Goal: Task Accomplishment & Management: Use online tool/utility

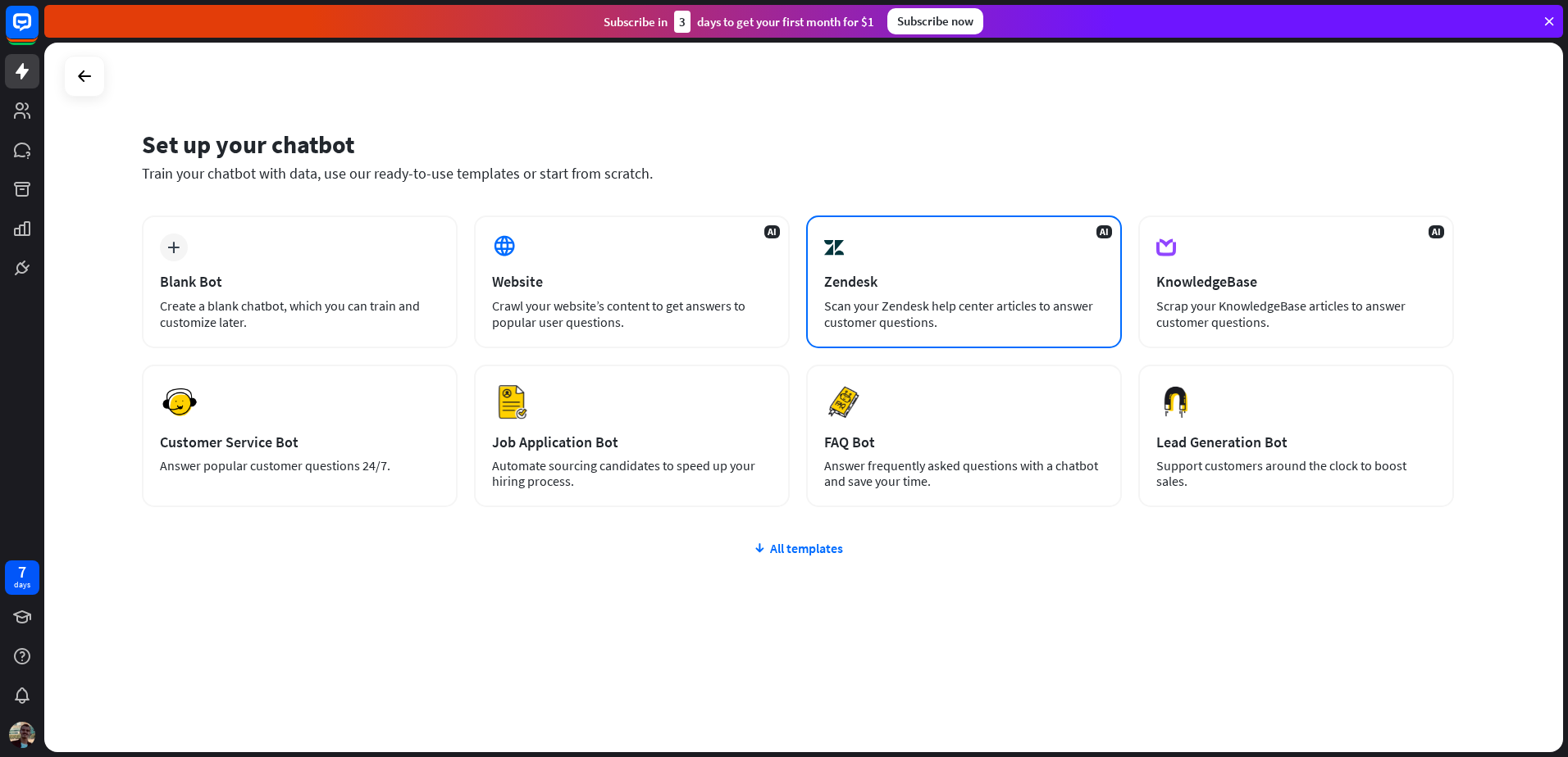
click at [1023, 278] on div "Zendesk" at bounding box center [963, 281] width 280 height 19
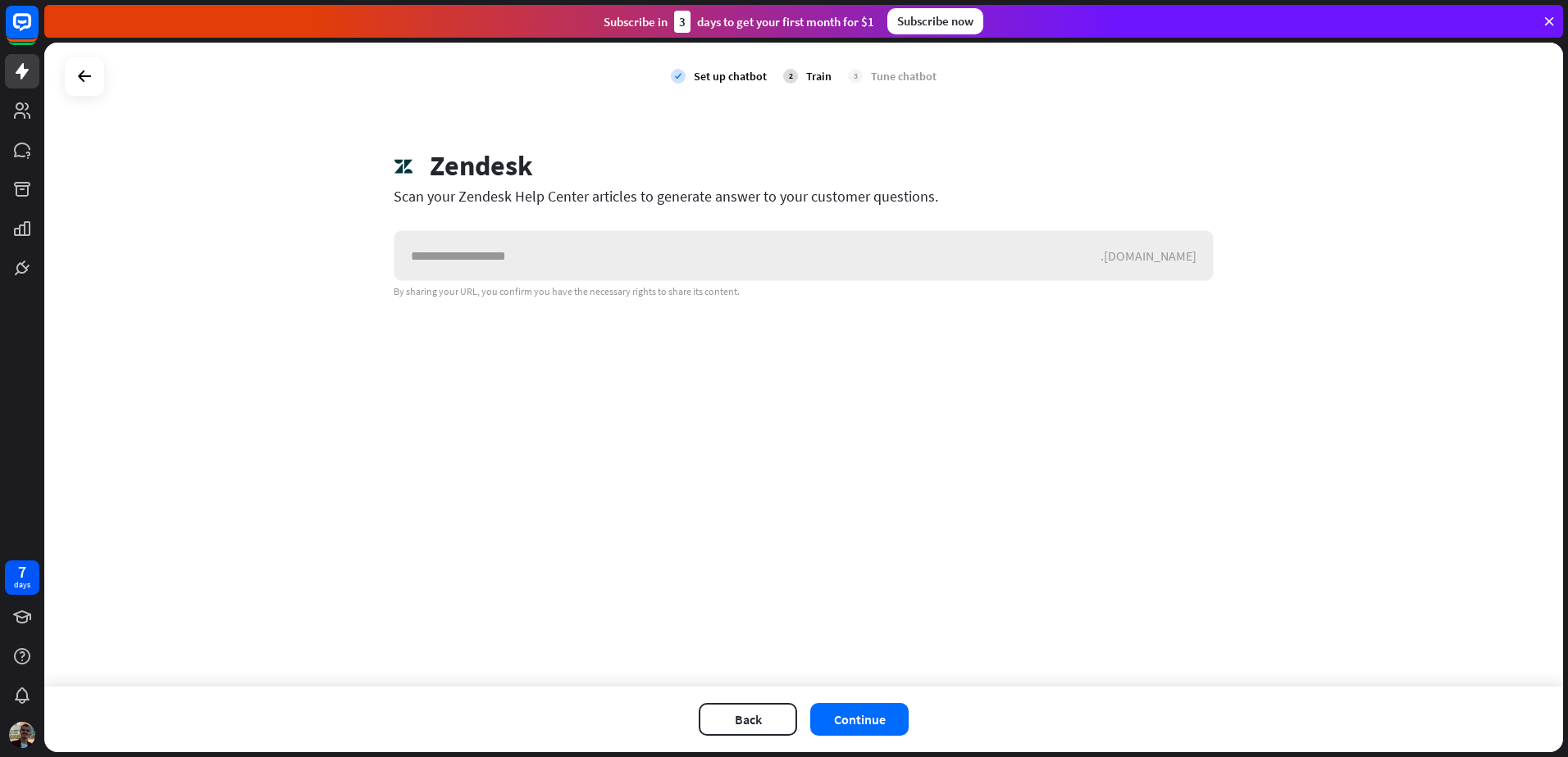
click at [1023, 278] on input "text" at bounding box center [747, 256] width 706 height 49
drag, startPoint x: 437, startPoint y: 154, endPoint x: 609, endPoint y: 180, distance: 174.0
click at [602, 180] on div "Zendesk" at bounding box center [803, 168] width 820 height 38
drag, startPoint x: 609, startPoint y: 180, endPoint x: 627, endPoint y: 261, distance: 83.0
click at [627, 261] on input "text" at bounding box center [747, 256] width 706 height 49
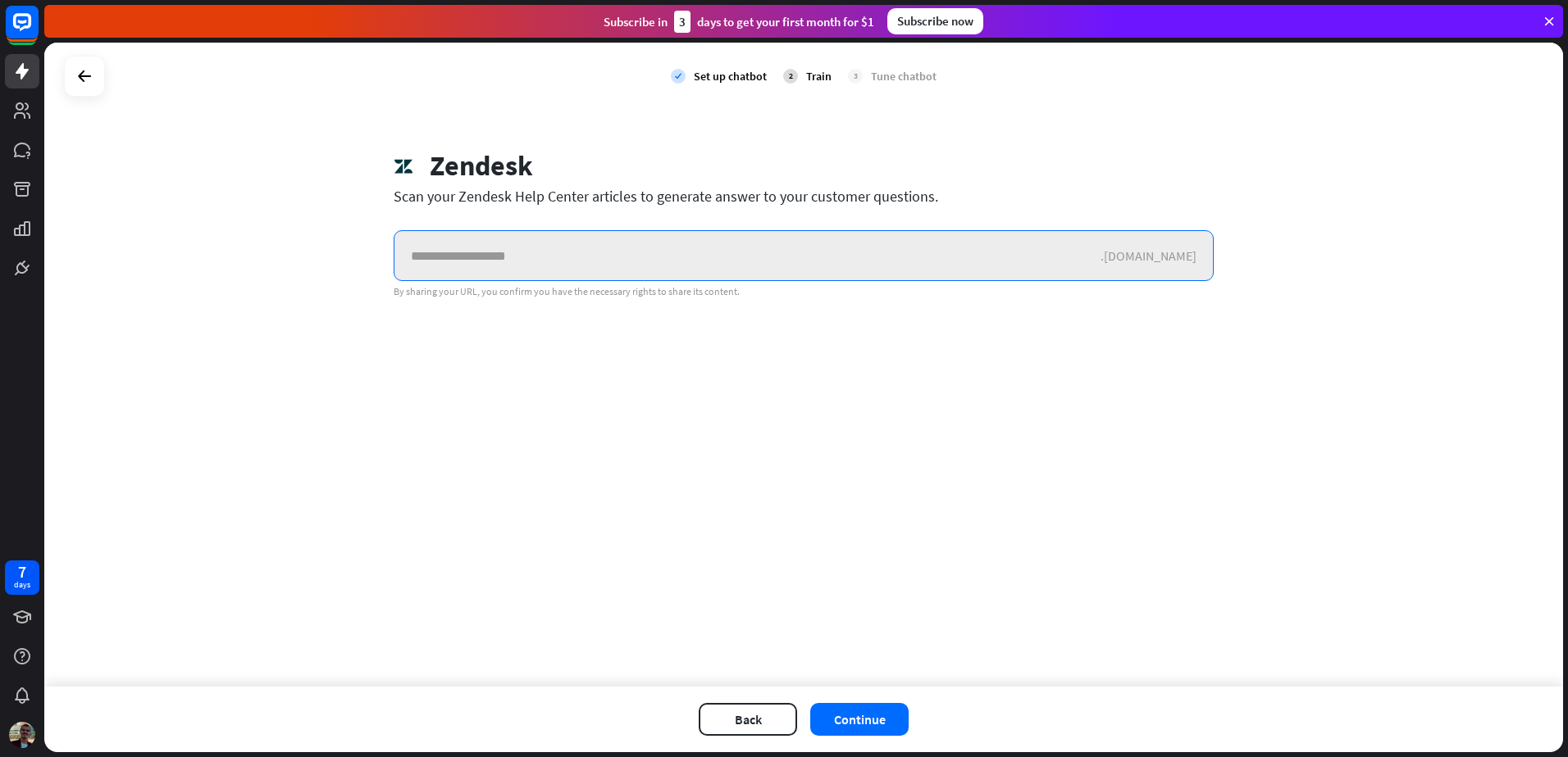
click at [739, 266] on input "text" at bounding box center [747, 256] width 706 height 49
paste input "**********"
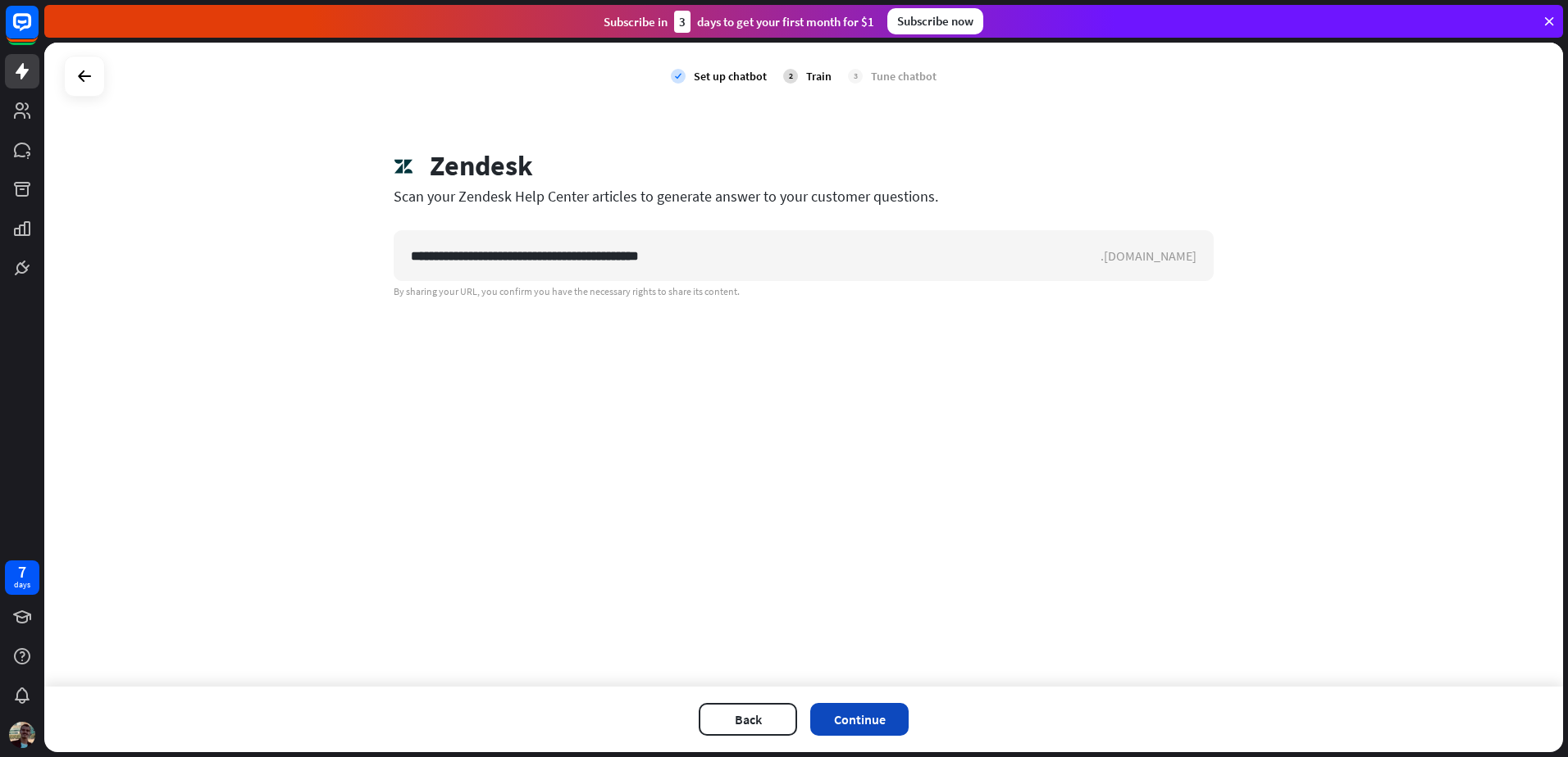
click at [875, 711] on button "Continue" at bounding box center [859, 719] width 99 height 33
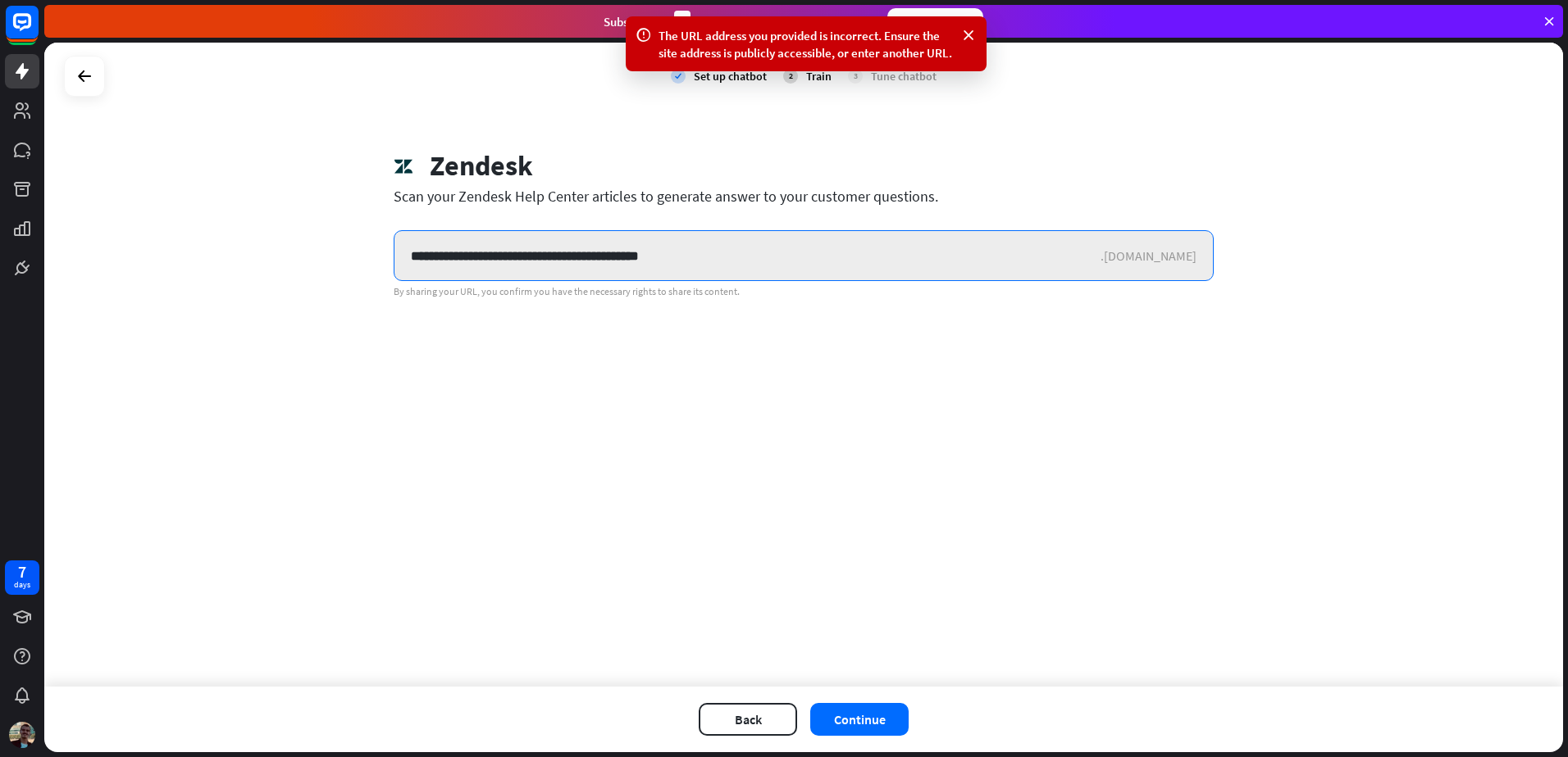
click at [586, 272] on input "**********" at bounding box center [747, 256] width 706 height 49
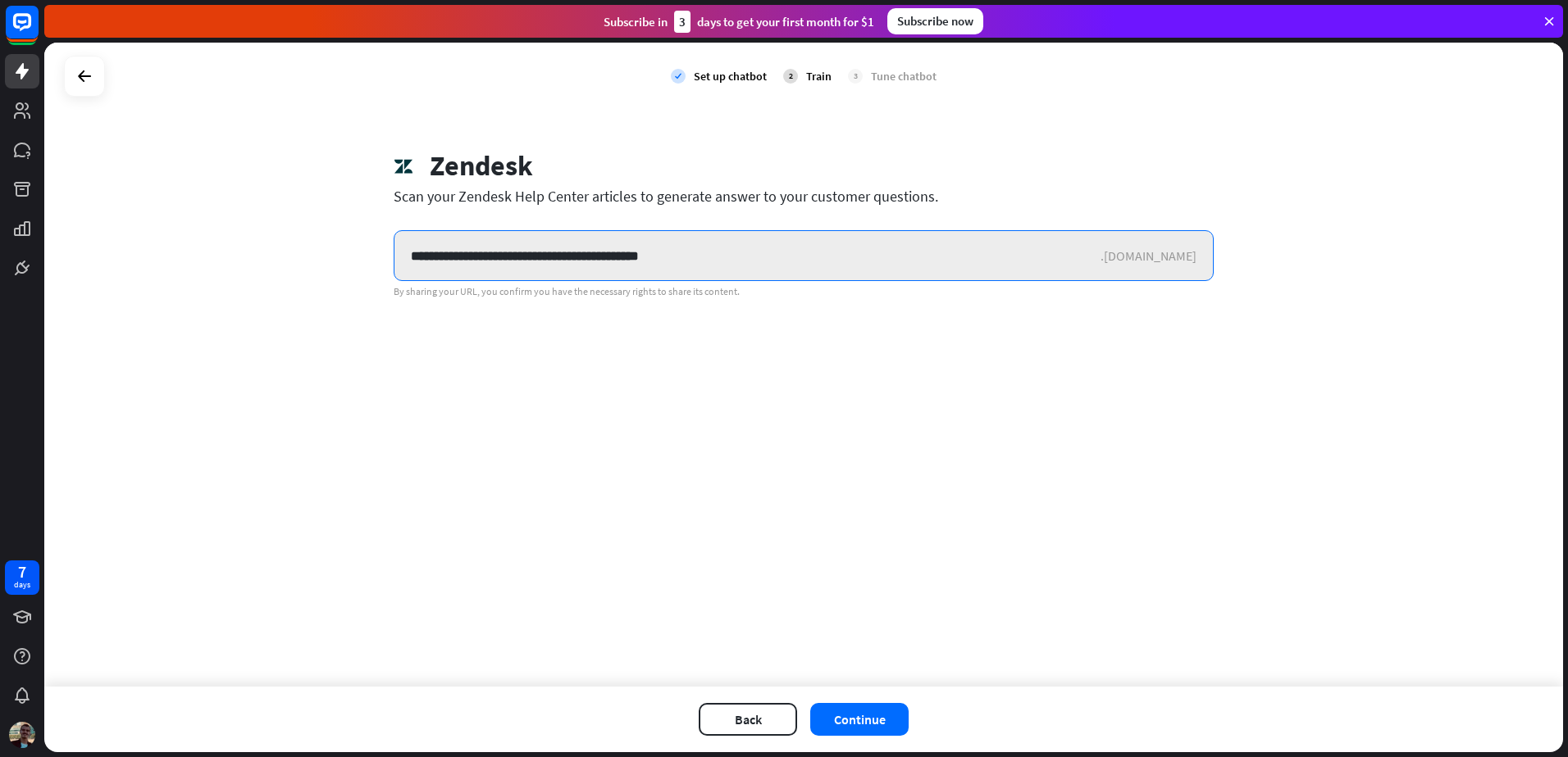
click at [810, 234] on input "**********" at bounding box center [747, 256] width 706 height 49
drag, startPoint x: 795, startPoint y: 251, endPoint x: 310, endPoint y: 259, distance: 485.1
click at [310, 259] on div "**********" at bounding box center [804, 365] width 1519 height 644
paste input "text"
type input "**********"
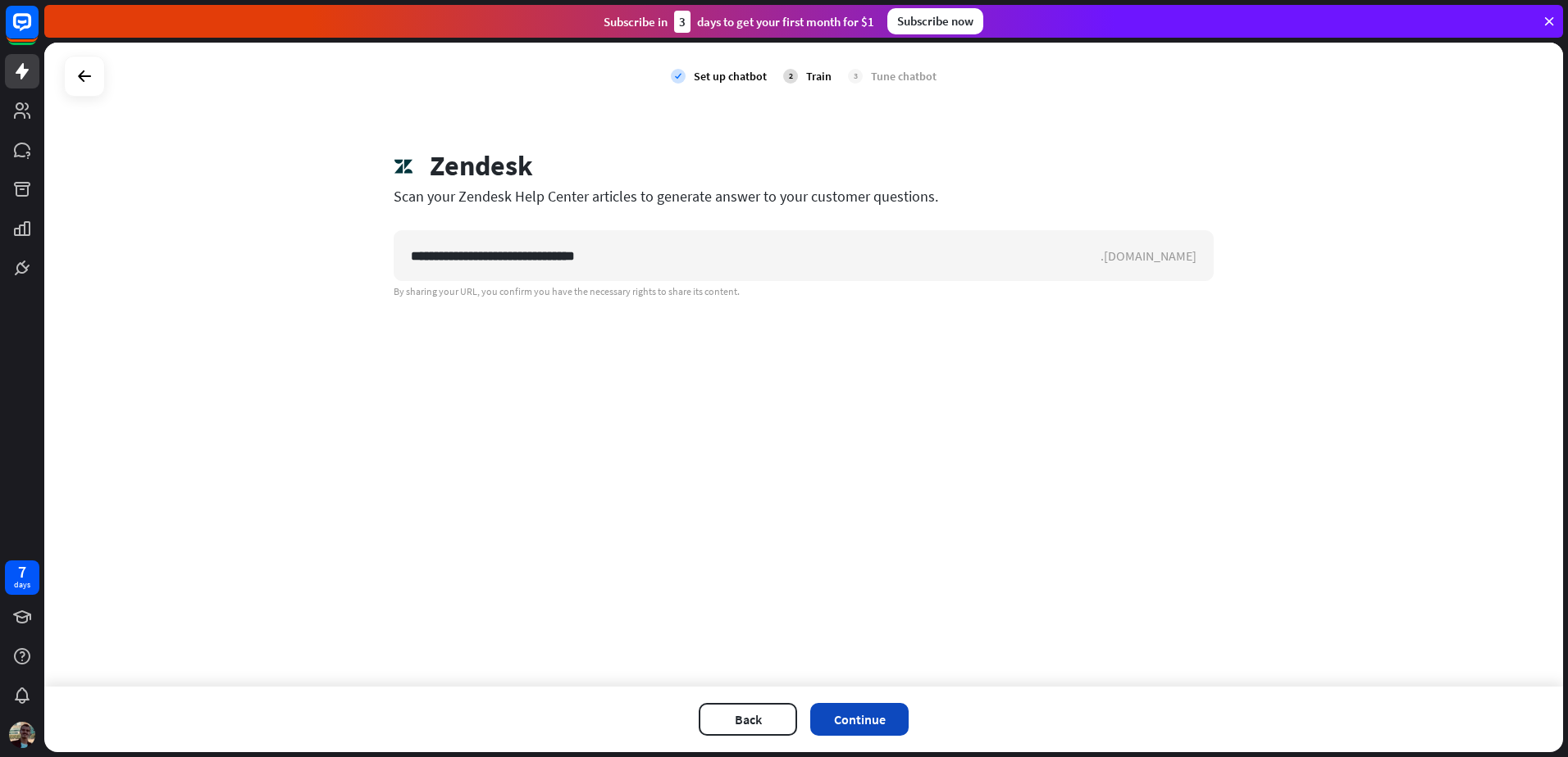
click at [891, 731] on button "Continue" at bounding box center [859, 719] width 99 height 33
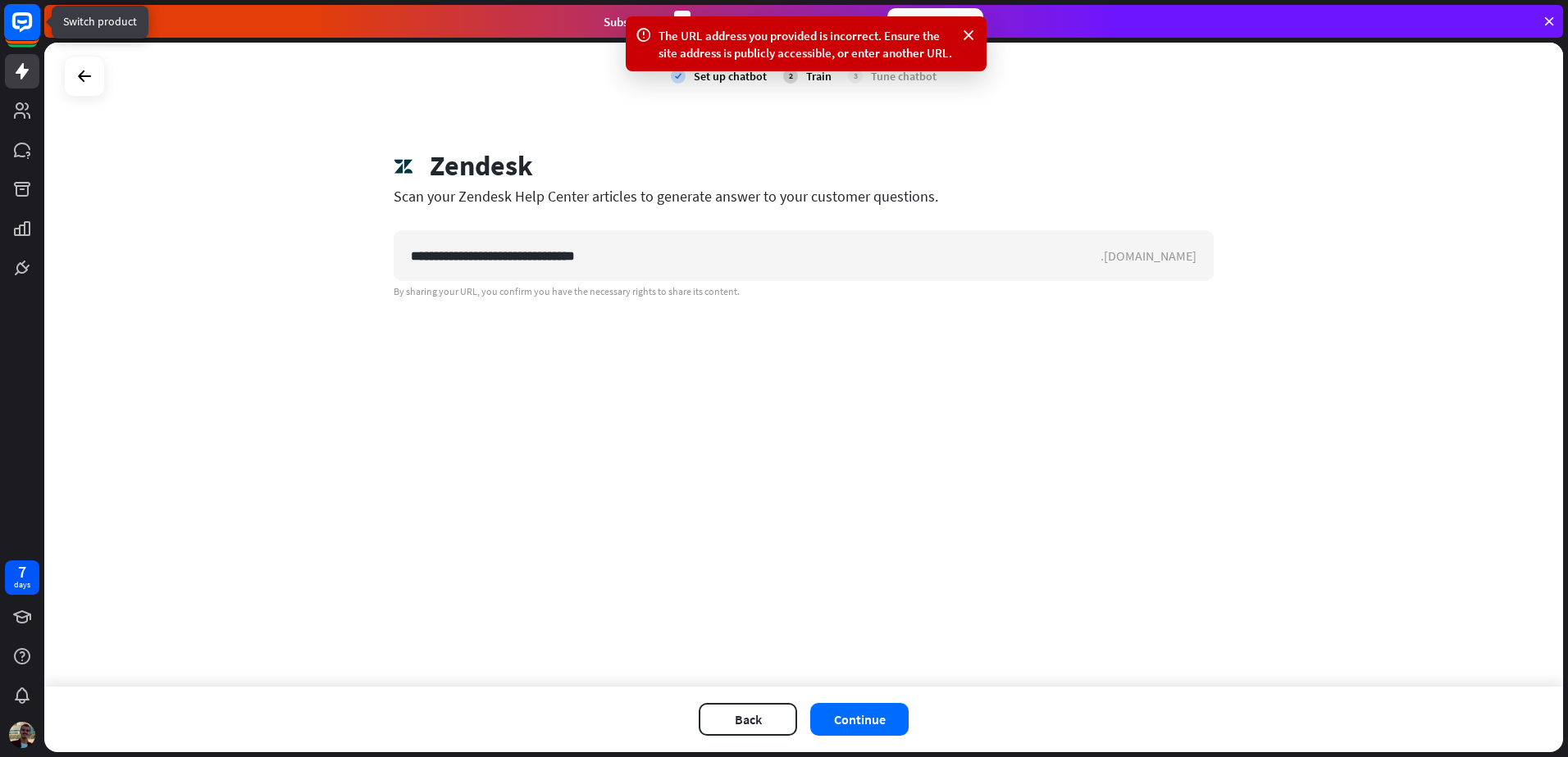
click at [16, 25] on rect at bounding box center [22, 22] width 36 height 36
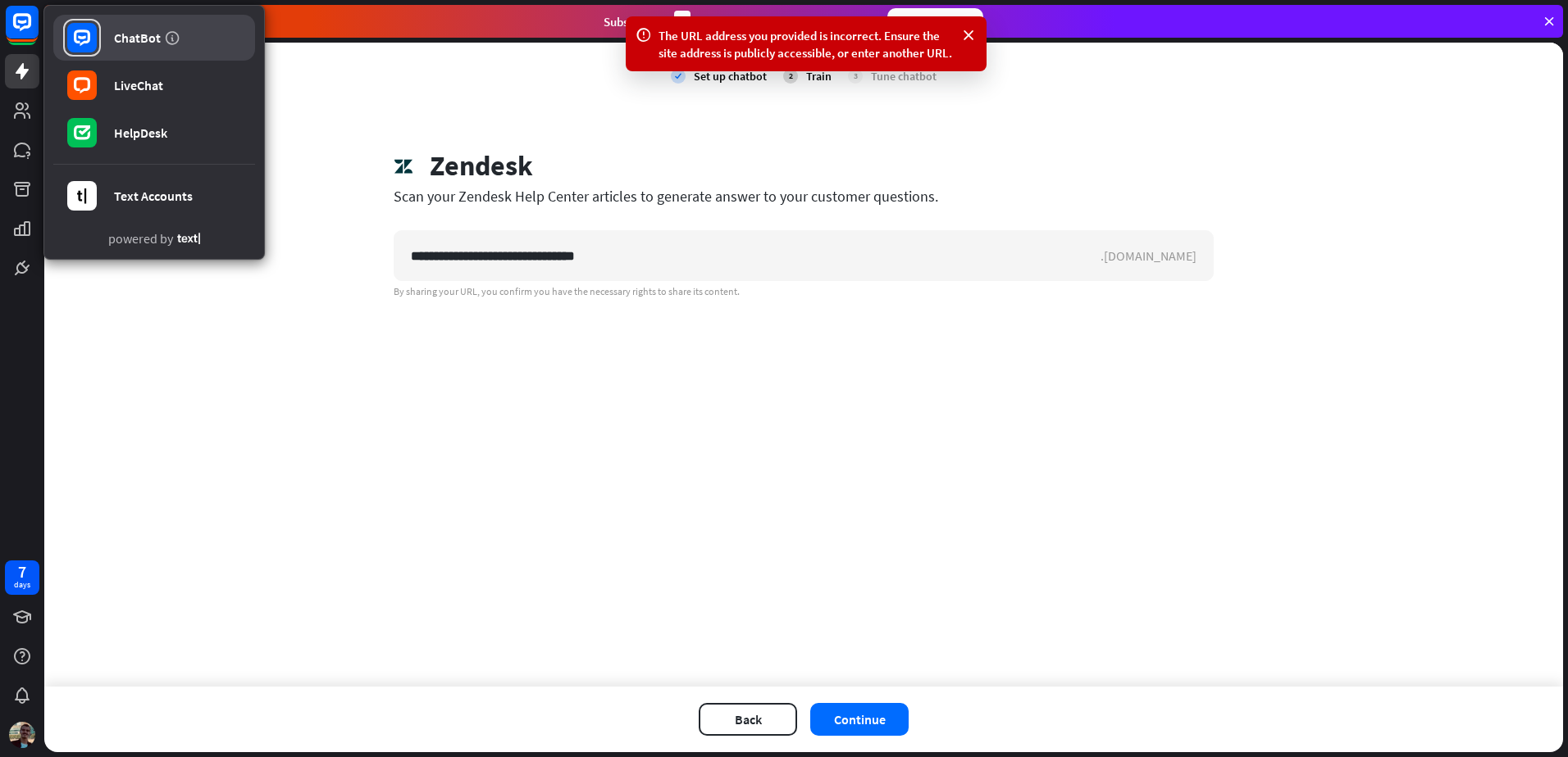
click at [154, 19] on link "ChatBot" at bounding box center [154, 38] width 202 height 45
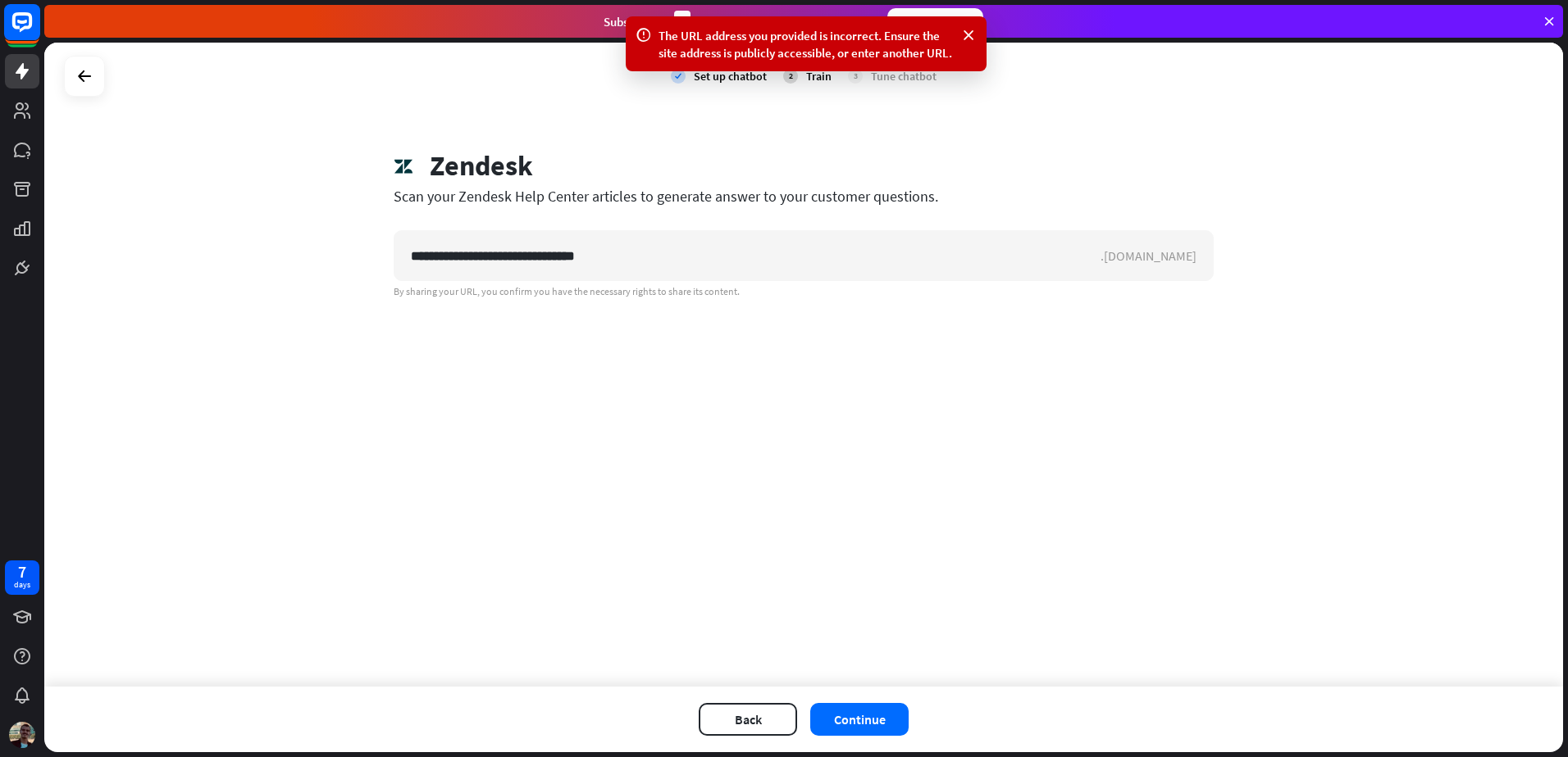
click at [25, 32] on rect at bounding box center [22, 22] width 36 height 36
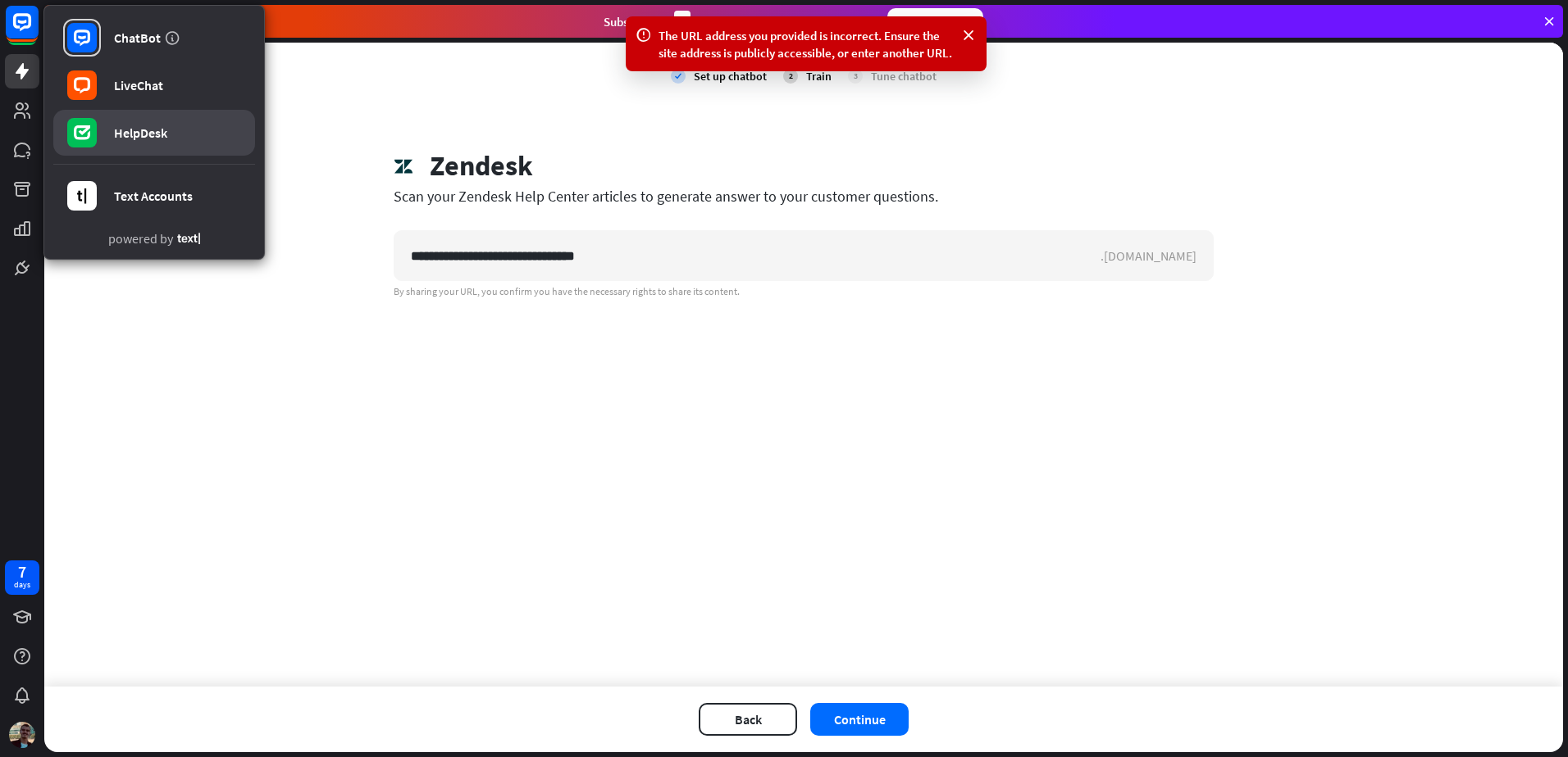
click at [203, 134] on link "HelpDesk" at bounding box center [154, 133] width 202 height 45
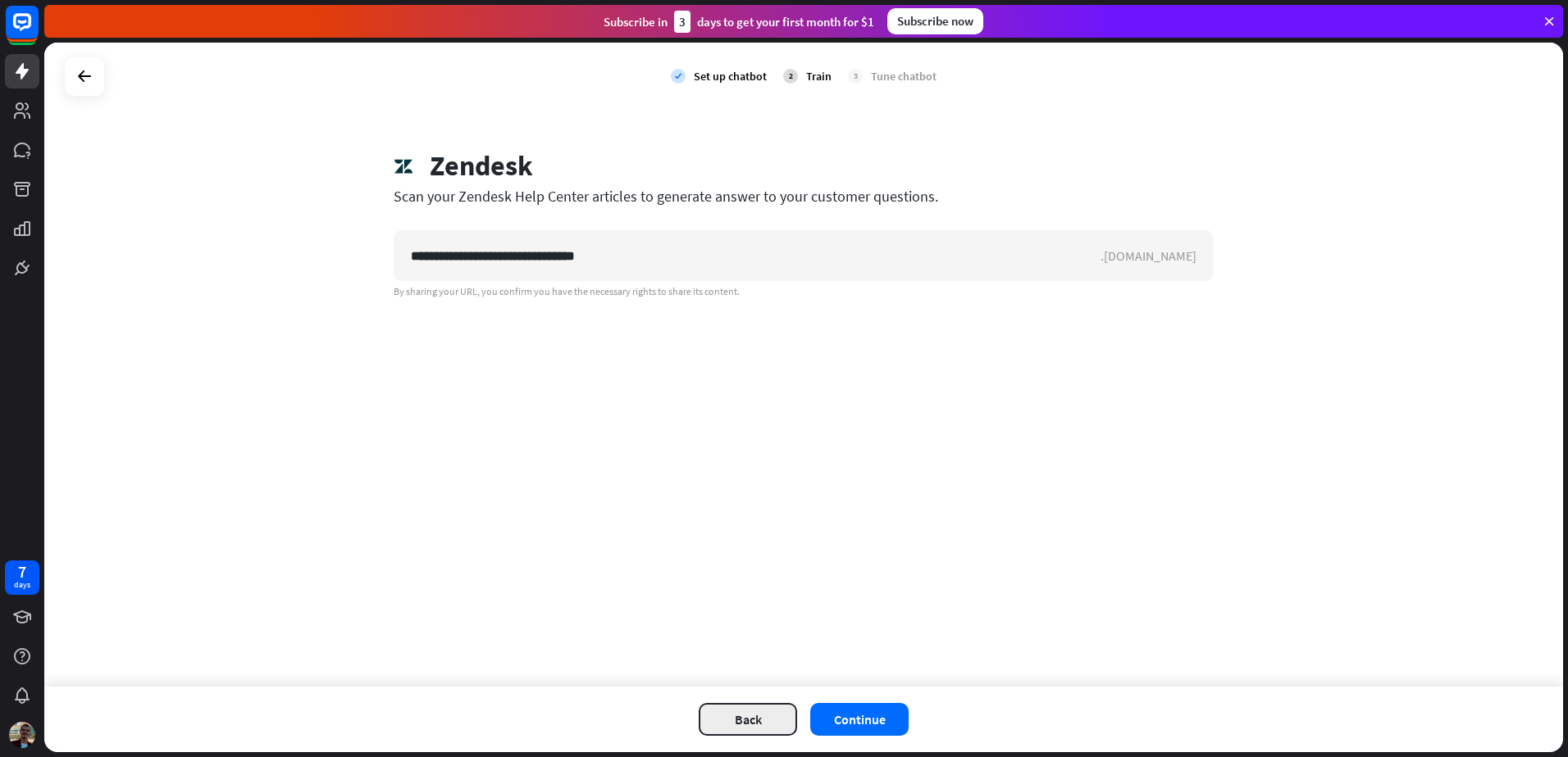
click at [738, 714] on button "Back" at bounding box center [748, 719] width 99 height 33
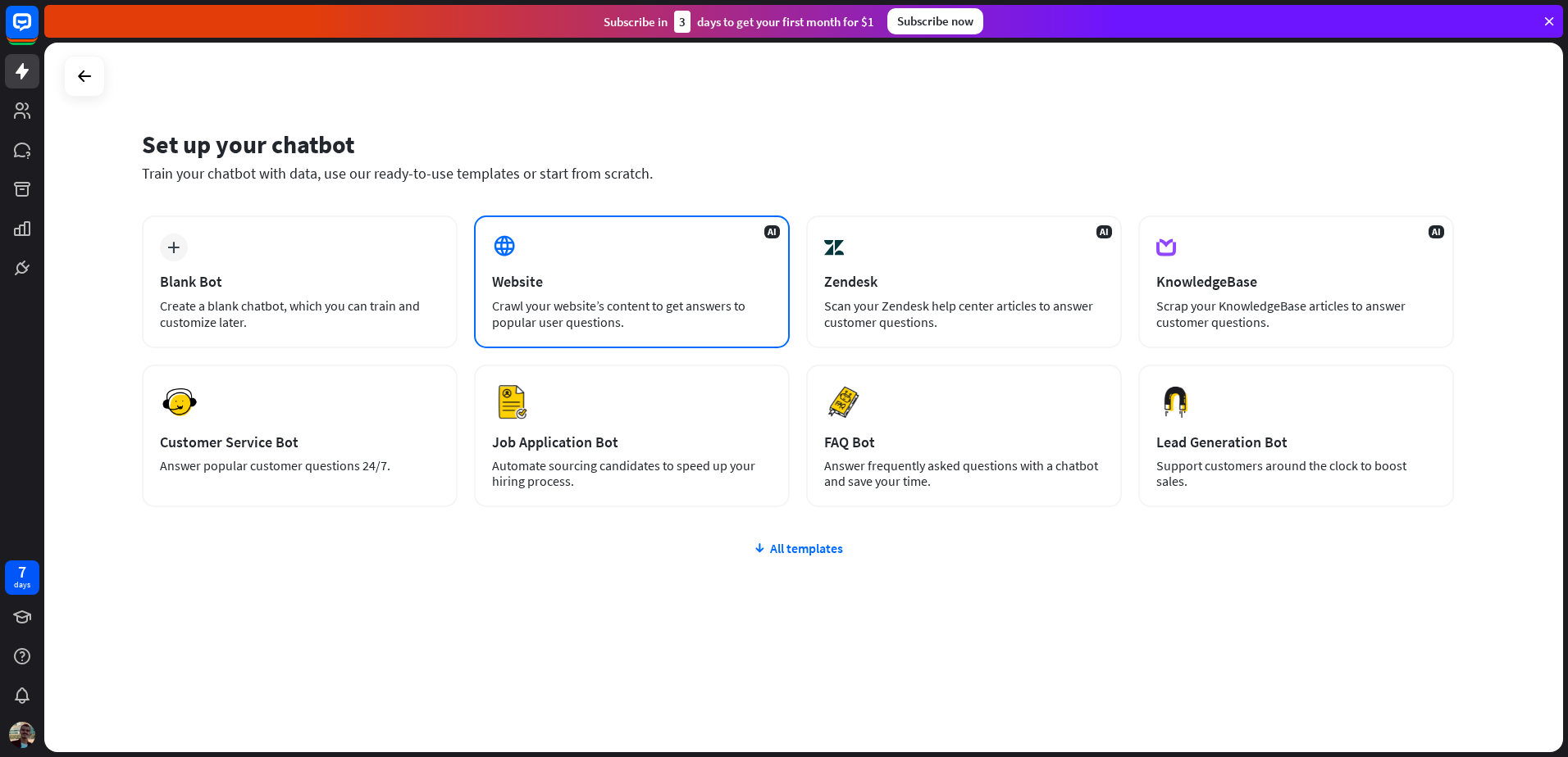
click at [528, 281] on div "Website" at bounding box center [631, 281] width 280 height 19
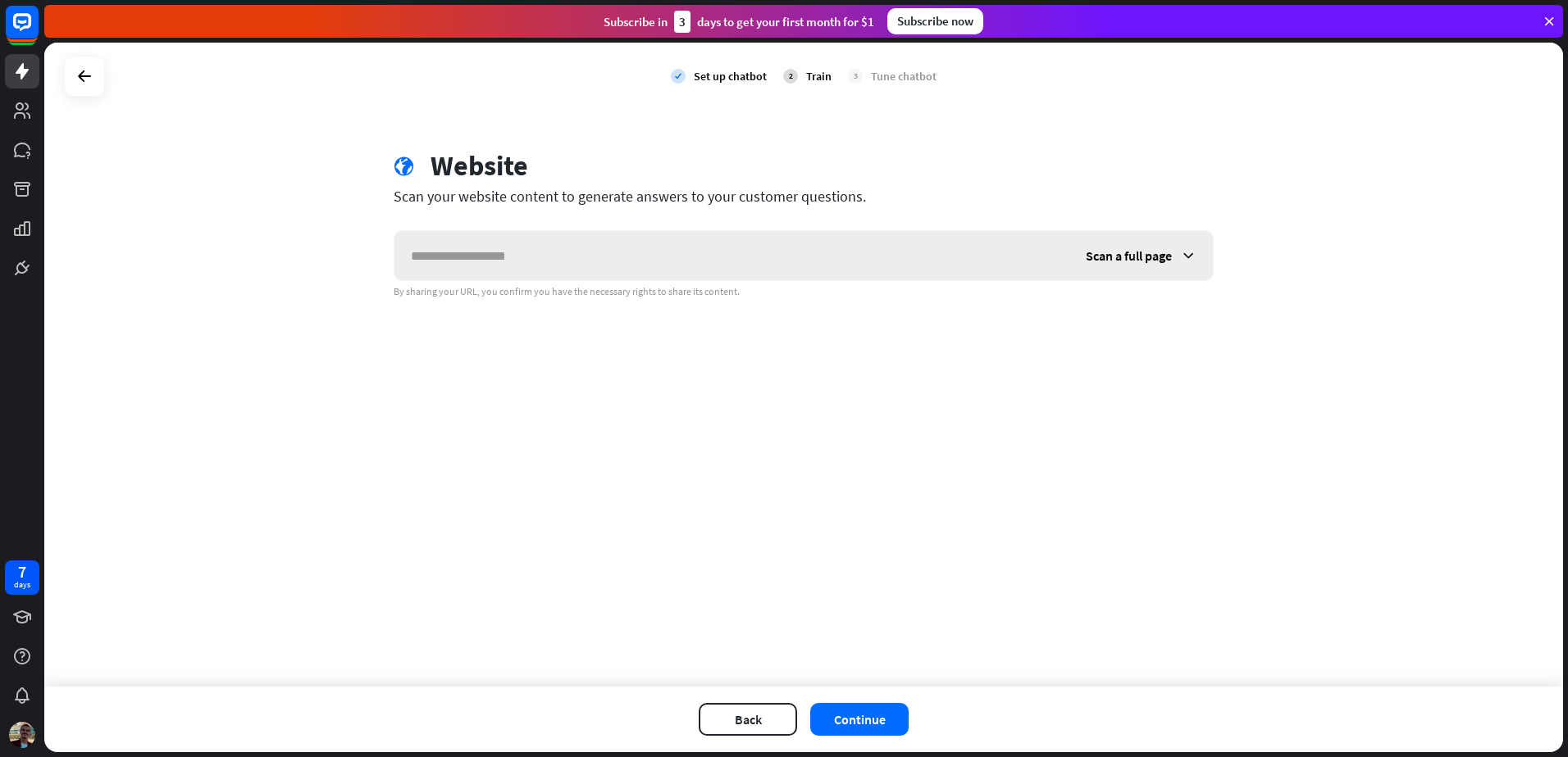
click at [1164, 264] on div "Scan a full page" at bounding box center [1140, 256] width 143 height 49
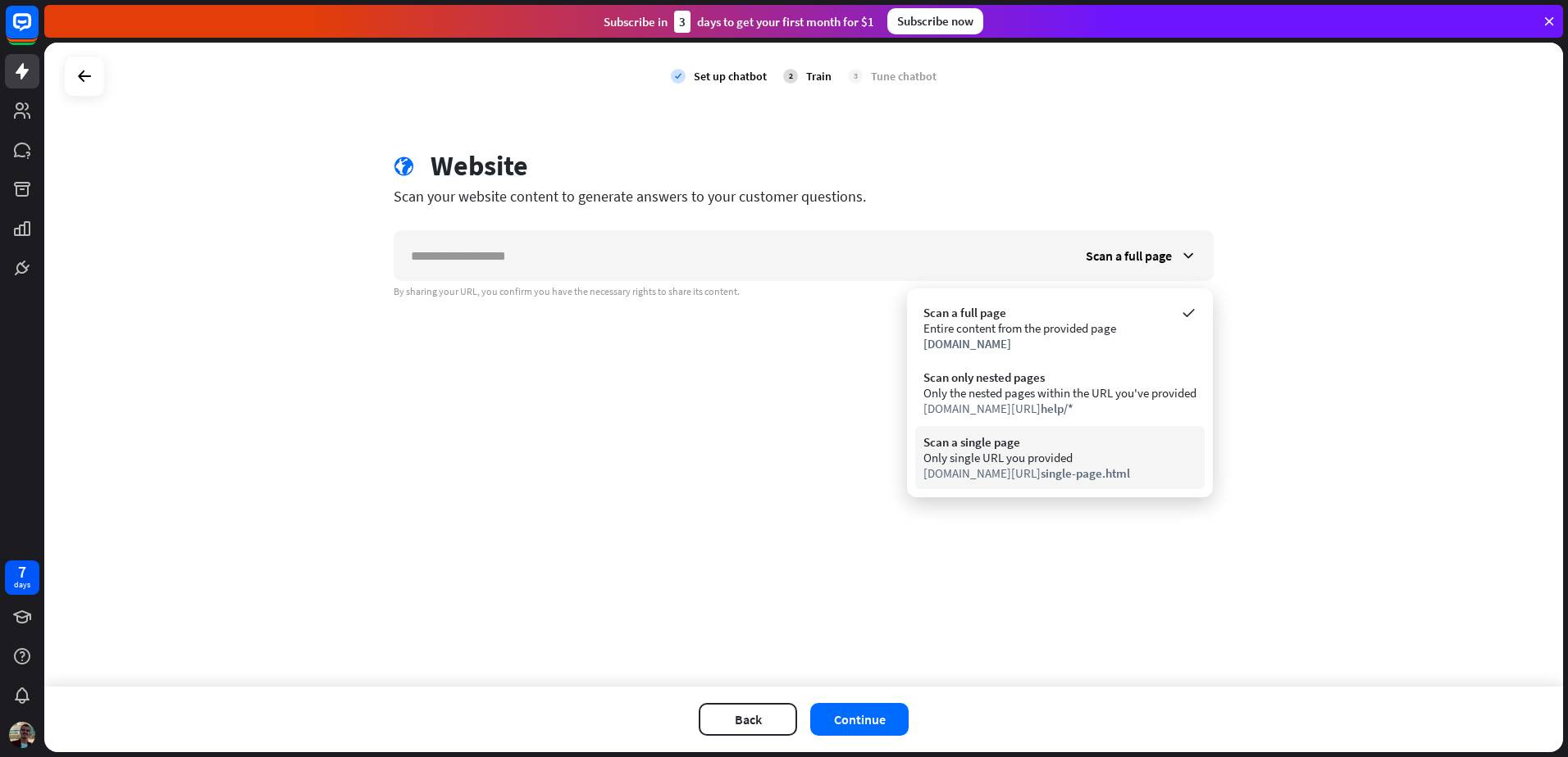
click at [1040, 457] on div "Only single URL you provided" at bounding box center [1060, 458] width 273 height 15
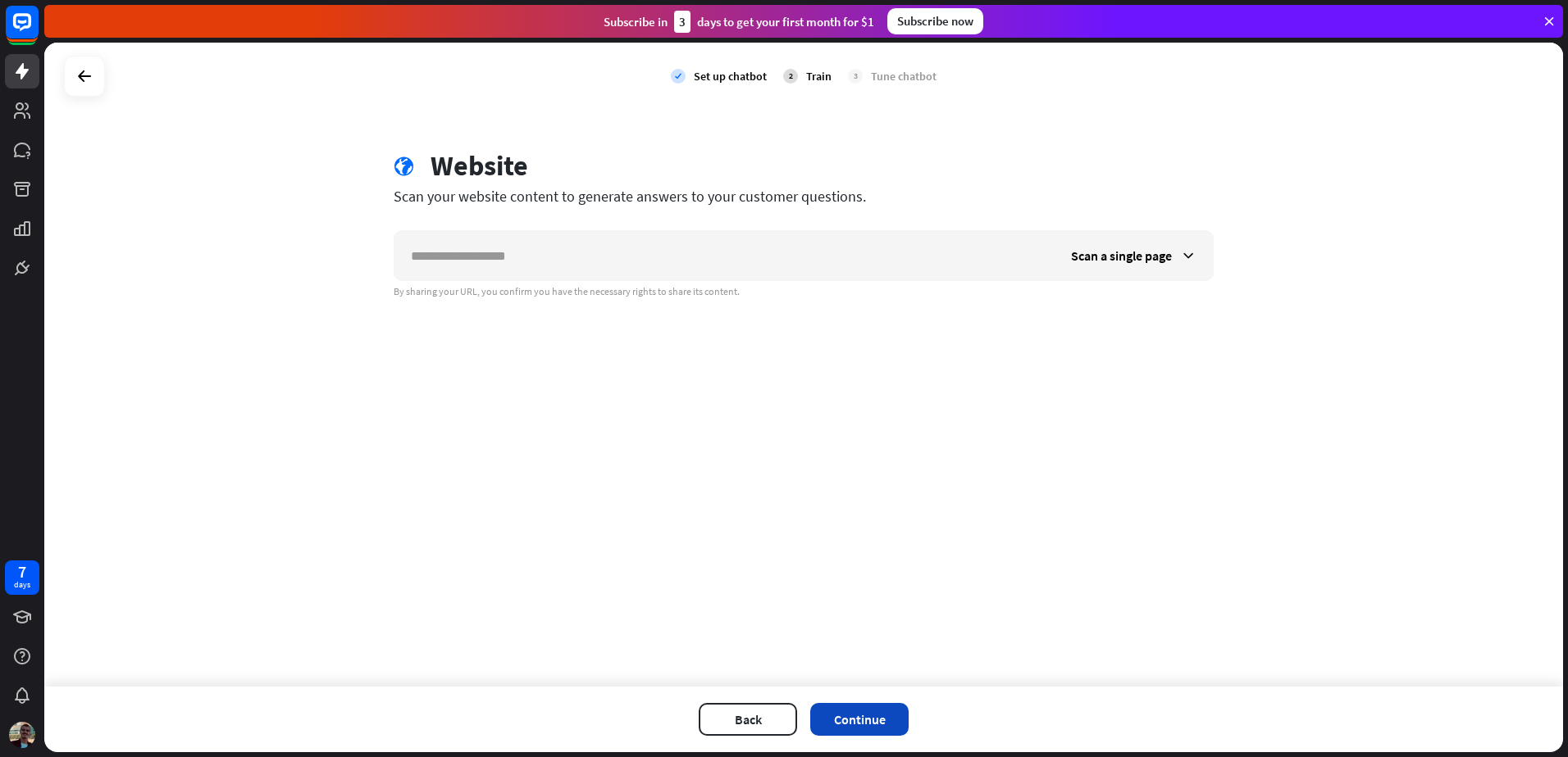
click at [891, 722] on button "Continue" at bounding box center [859, 719] width 99 height 33
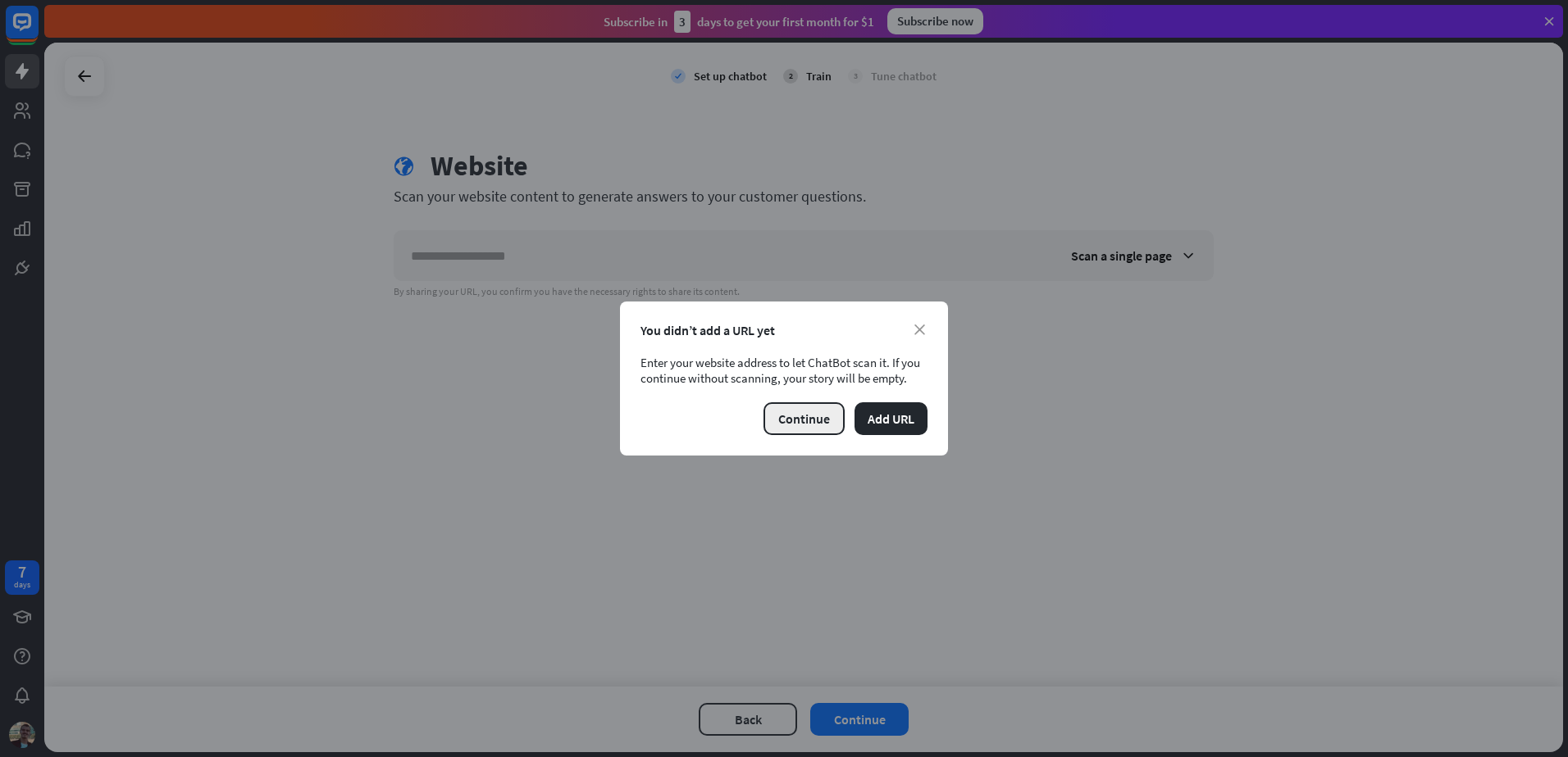
click at [774, 408] on button "Continue" at bounding box center [804, 419] width 82 height 33
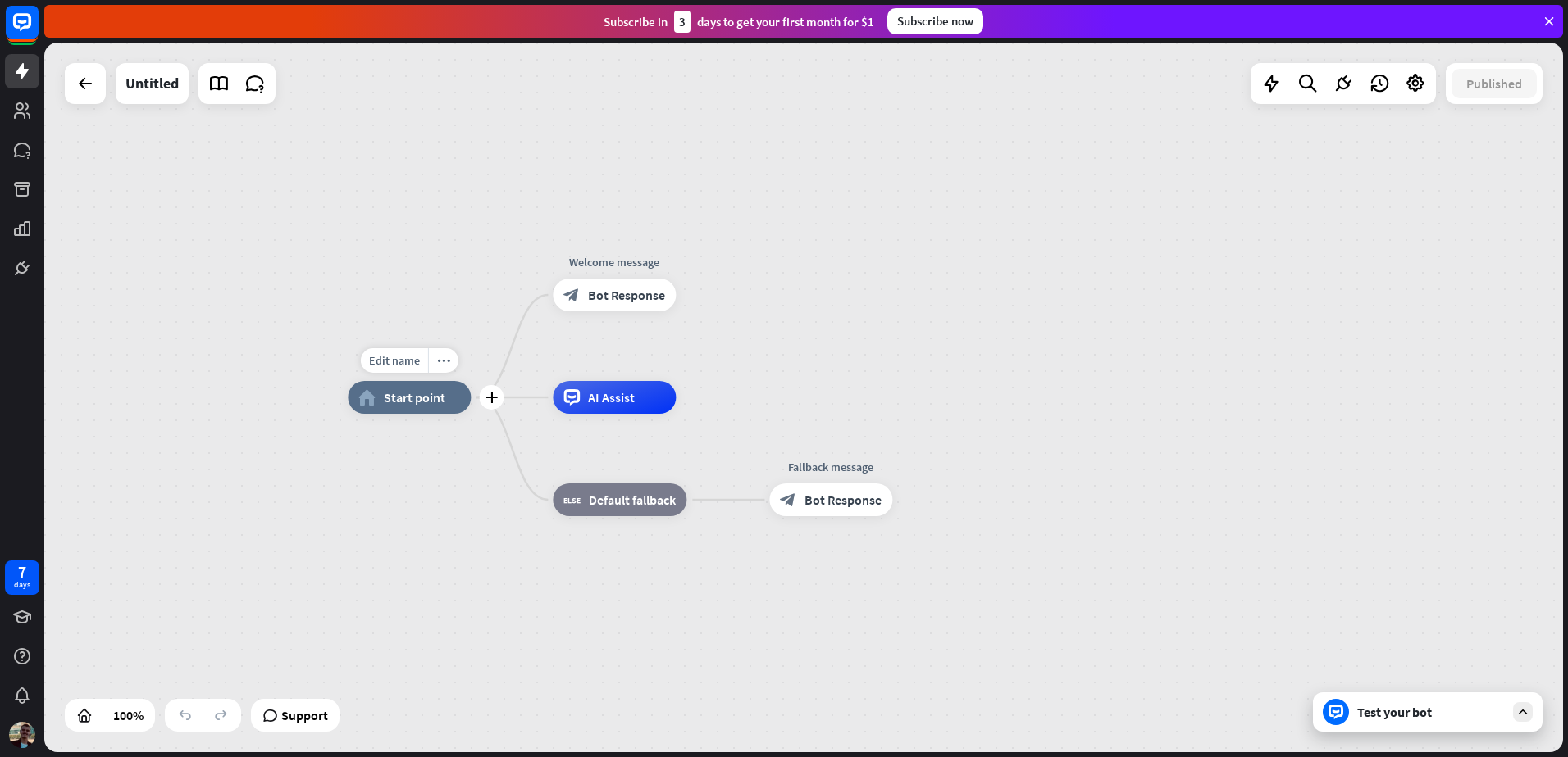
drag, startPoint x: 427, startPoint y: 405, endPoint x: 374, endPoint y: 409, distance: 53.2
click at [358, 414] on div "Edit name more_horiz plus home_2 Start point" at bounding box center [410, 397] width 123 height 33
drag, startPoint x: 608, startPoint y: 406, endPoint x: 815, endPoint y: 407, distance: 207.0
click at [815, 407] on div "home_2 Start point Welcome message block_bot_response Bot Response Edit name mo…" at bounding box center [1107, 751] width 1519 height 710
click at [961, 381] on div "home_2 Start point Welcome message block_bot_response Bot Response AI Assist bl…" at bounding box center [804, 397] width 1519 height 710
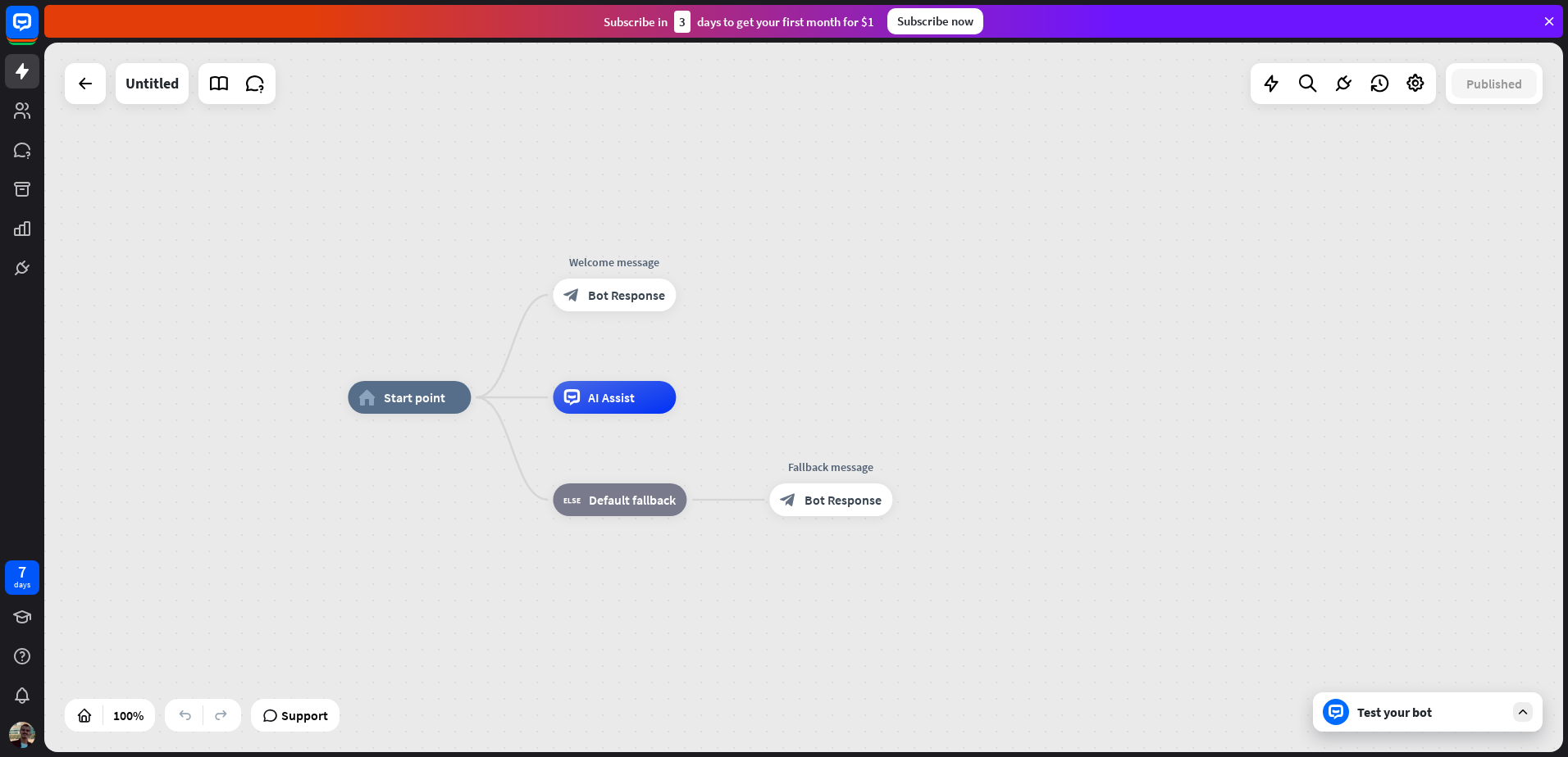
drag, startPoint x: 415, startPoint y: 399, endPoint x: 290, endPoint y: 388, distance: 125.5
click at [290, 388] on div "home_2 Start point Welcome message block_bot_response Bot Response AI Assist bl…" at bounding box center [804, 397] width 1519 height 710
click at [421, 411] on div "home_2 Start point" at bounding box center [410, 397] width 123 height 33
click at [610, 405] on span "AI Assist" at bounding box center [611, 397] width 46 height 16
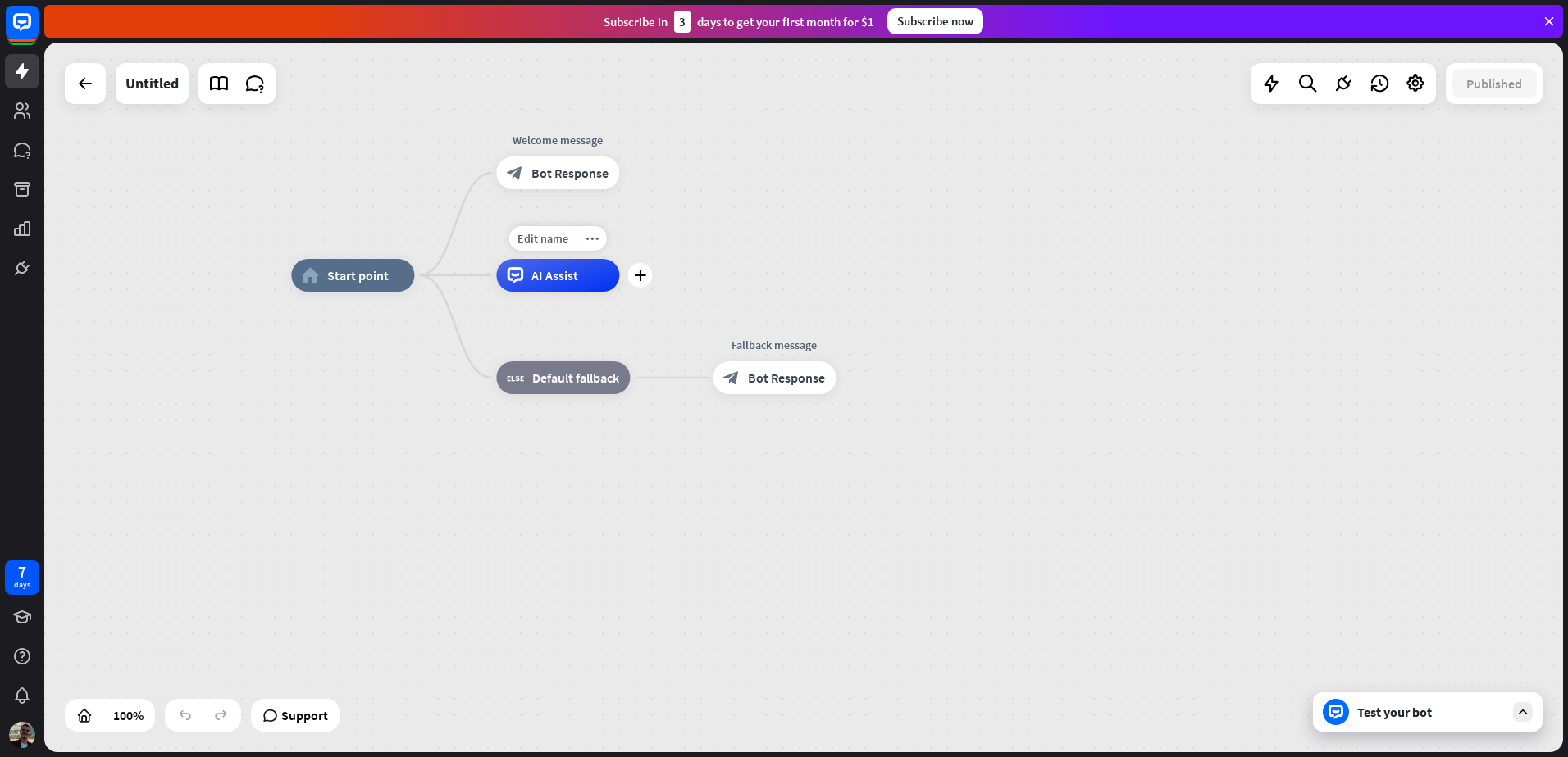
drag, startPoint x: 654, startPoint y: 416, endPoint x: 603, endPoint y: 296, distance: 130.4
click at [602, 292] on div "Edit name more_horiz plus AI Assist" at bounding box center [557, 275] width 123 height 33
